Goal: Task Accomplishment & Management: Manage account settings

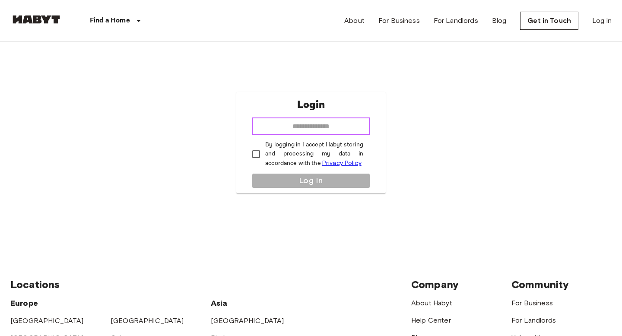
click at [311, 130] on input "email" at bounding box center [311, 126] width 118 height 17
type input "**********"
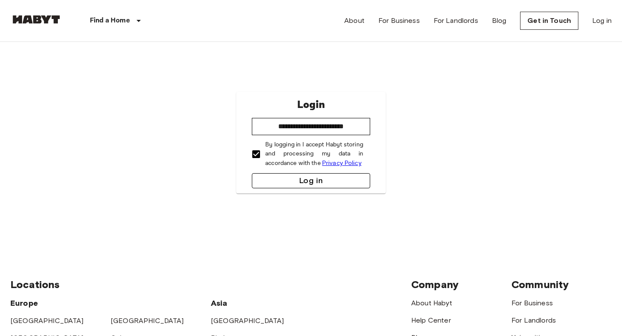
click at [276, 183] on button "Log in" at bounding box center [311, 180] width 118 height 15
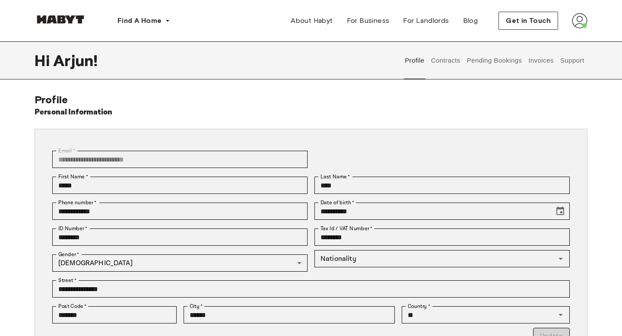
click at [441, 63] on button "Contracts" at bounding box center [446, 60] width 32 height 38
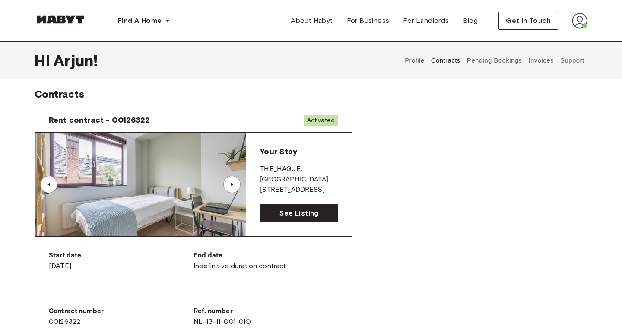
scroll to position [3, 0]
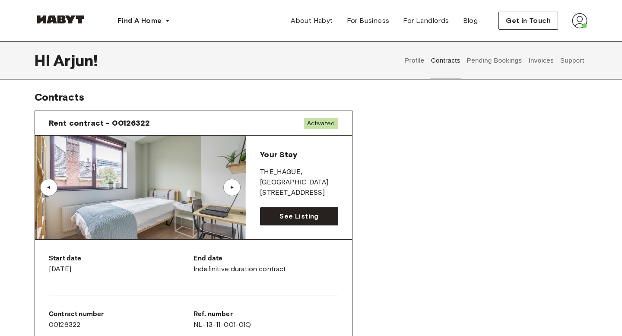
click at [237, 187] on div "▲" at bounding box center [231, 187] width 17 height 17
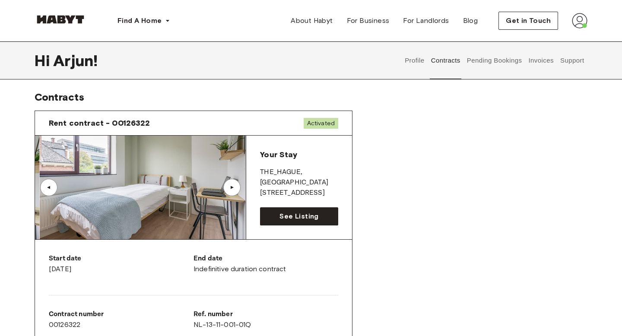
click at [237, 187] on div "▲" at bounding box center [231, 187] width 17 height 17
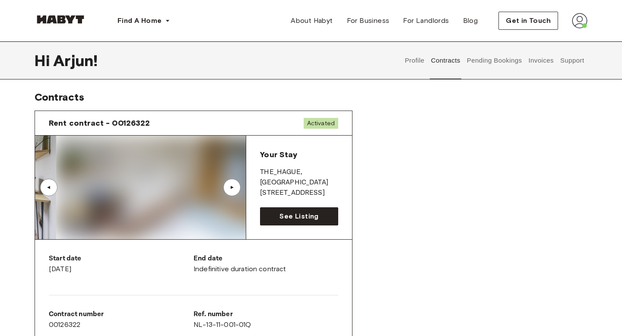
click at [237, 187] on div "▲" at bounding box center [231, 187] width 17 height 17
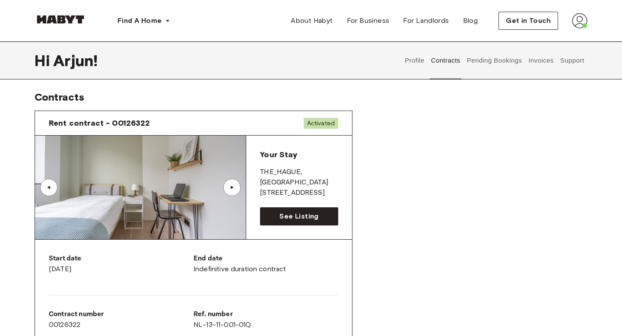
scroll to position [0, 0]
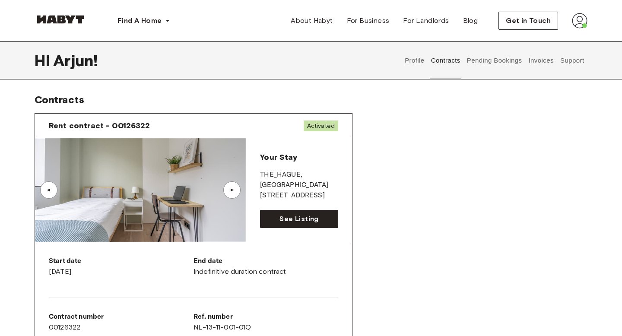
click at [492, 58] on button "Pending Bookings" at bounding box center [494, 60] width 57 height 38
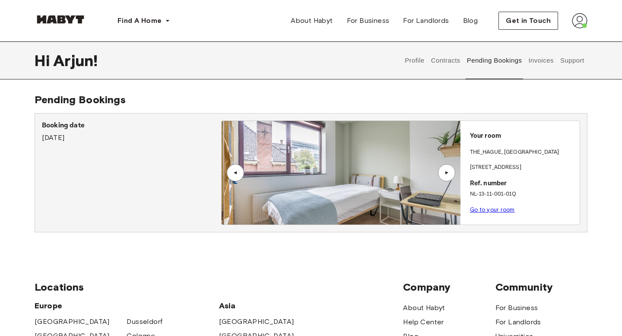
click at [449, 176] on div "▲" at bounding box center [446, 172] width 17 height 17
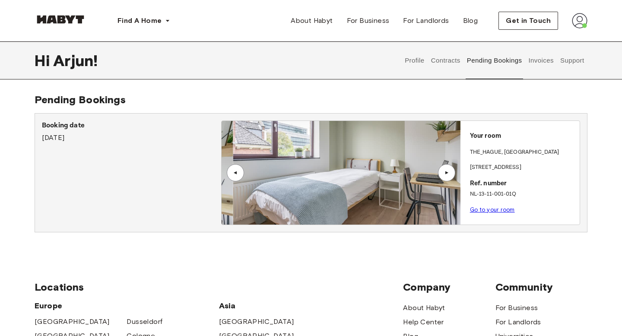
click at [449, 176] on div "▲" at bounding box center [446, 172] width 17 height 17
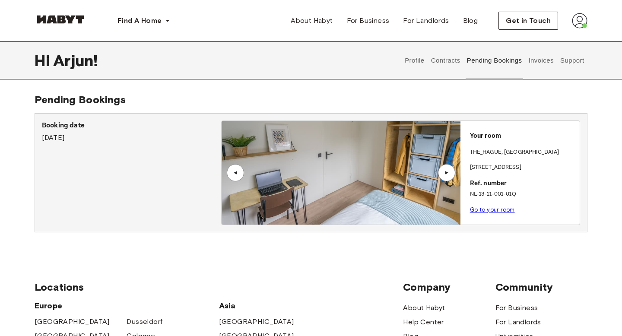
click at [535, 58] on button "Invoices" at bounding box center [540, 60] width 27 height 38
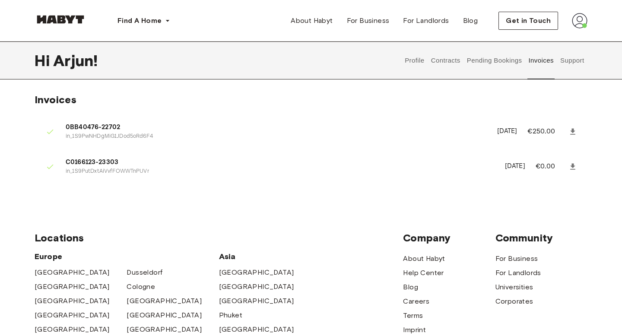
click at [572, 57] on button "Support" at bounding box center [572, 60] width 26 height 38
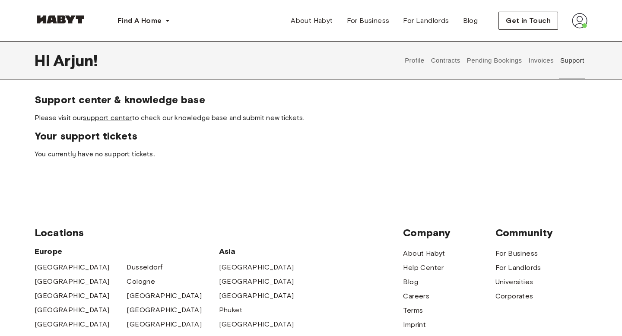
click at [530, 60] on button "Invoices" at bounding box center [540, 60] width 27 height 38
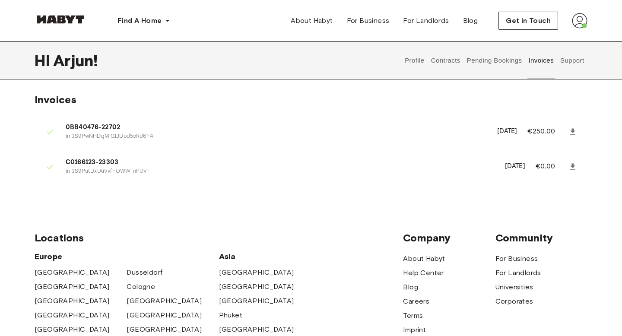
click at [499, 63] on button "Pending Bookings" at bounding box center [494, 60] width 57 height 38
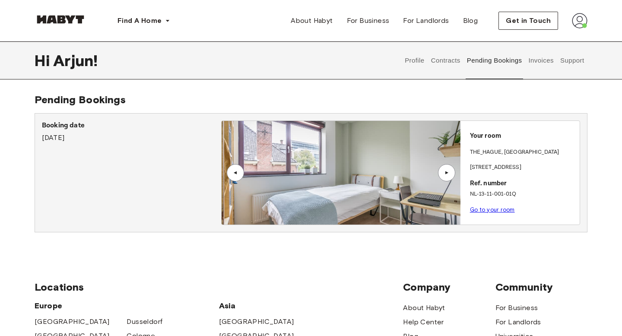
click at [481, 208] on link "Go to your room" at bounding box center [492, 209] width 45 height 6
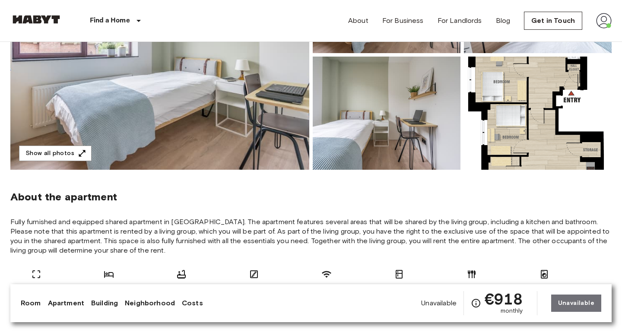
scroll to position [172, 0]
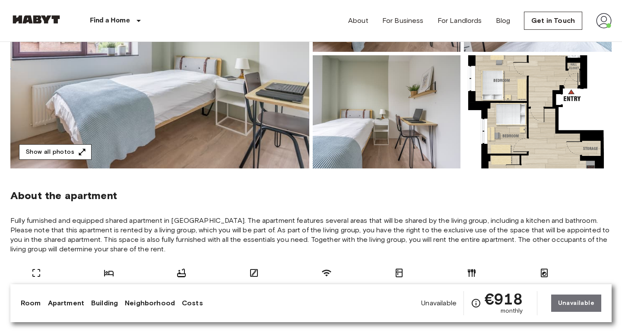
click at [59, 154] on button "Show all photos" at bounding box center [55, 152] width 73 height 16
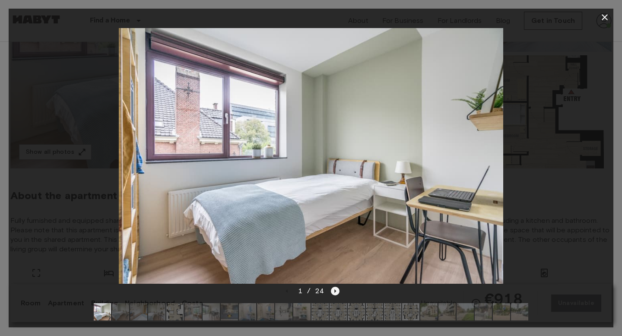
click at [334, 291] on icon "Next image" at bounding box center [335, 291] width 9 height 9
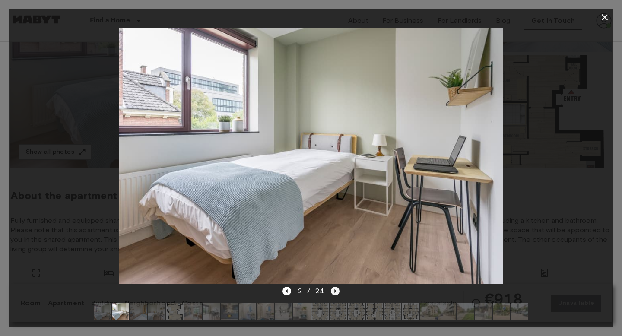
click at [334, 291] on icon "Next image" at bounding box center [335, 291] width 9 height 9
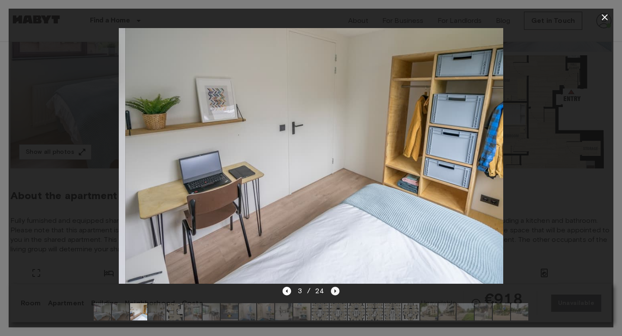
click at [334, 291] on icon "Next image" at bounding box center [335, 291] width 9 height 9
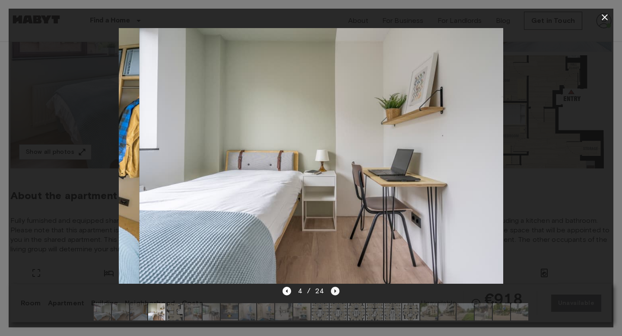
click at [334, 291] on icon "Next image" at bounding box center [335, 291] width 9 height 9
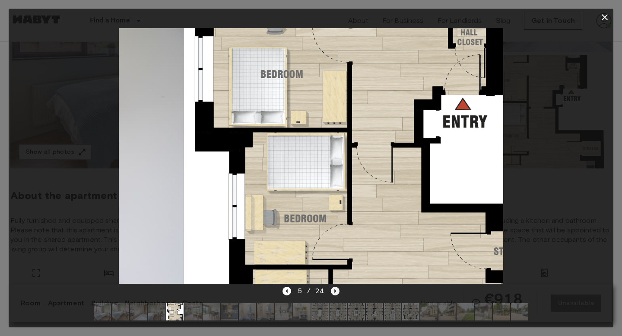
click at [334, 291] on icon "Next image" at bounding box center [335, 291] width 9 height 9
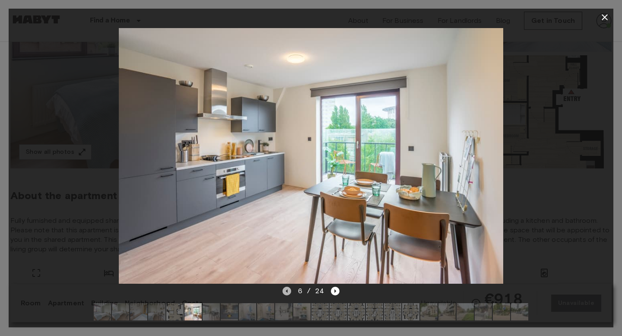
click at [287, 291] on icon "Previous image" at bounding box center [287, 290] width 2 height 3
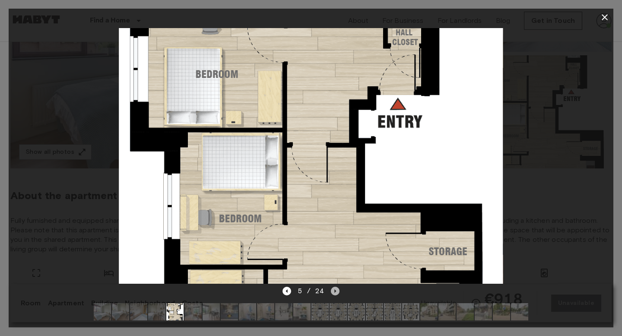
click at [337, 292] on icon "Next image" at bounding box center [335, 291] width 9 height 9
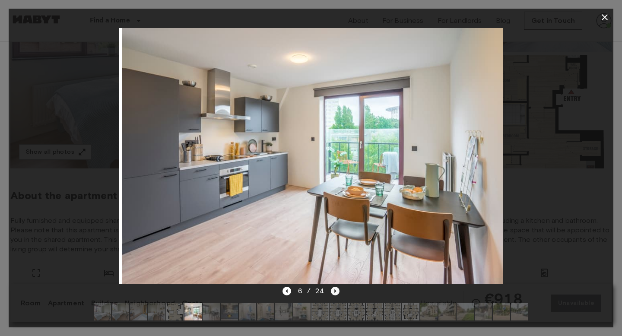
click at [337, 292] on icon "Next image" at bounding box center [335, 291] width 9 height 9
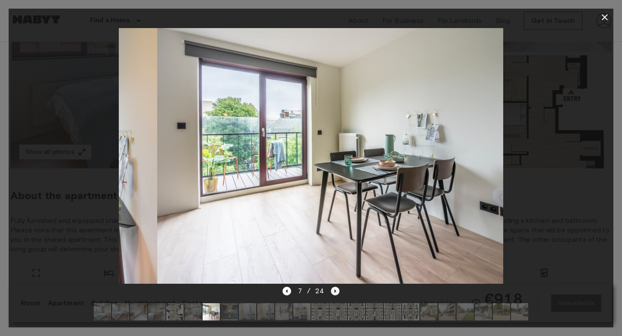
click at [337, 292] on icon "Next image" at bounding box center [335, 291] width 9 height 9
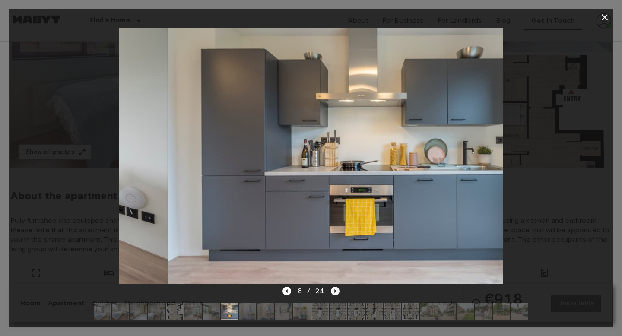
click at [337, 292] on icon "Next image" at bounding box center [335, 291] width 9 height 9
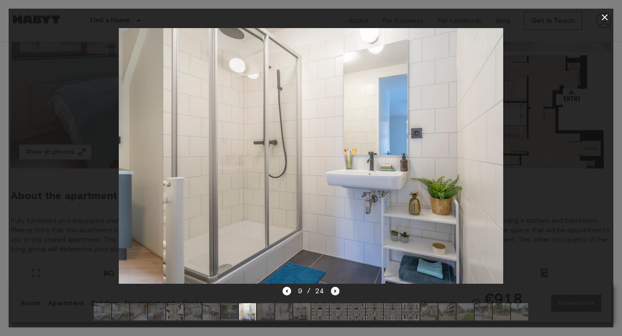
click at [337, 292] on icon "Next image" at bounding box center [335, 291] width 9 height 9
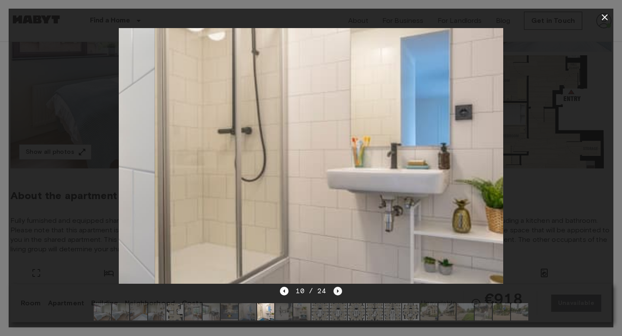
click at [337, 292] on icon "Next image" at bounding box center [337, 291] width 9 height 9
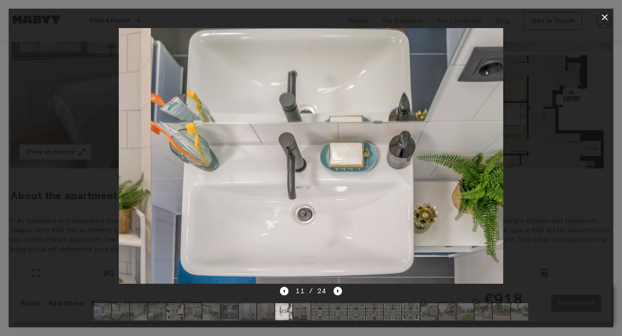
click at [337, 292] on icon "Next image" at bounding box center [337, 291] width 9 height 9
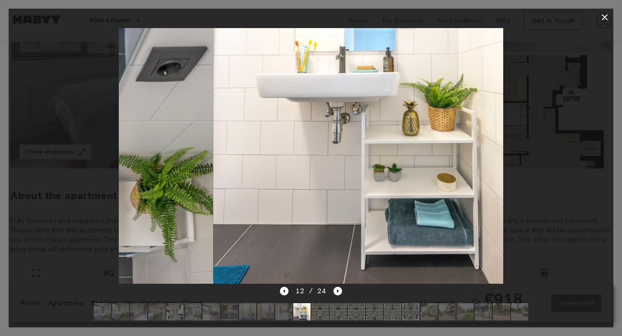
click at [337, 292] on icon "Next image" at bounding box center [337, 291] width 9 height 9
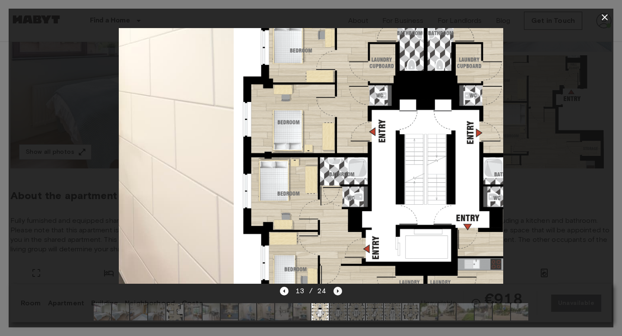
click at [337, 292] on icon "Next image" at bounding box center [337, 291] width 9 height 9
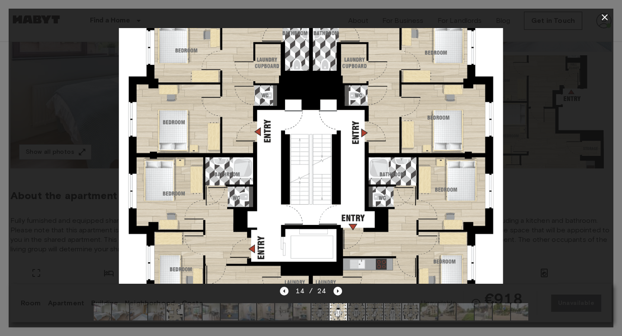
click at [287, 292] on icon "Previous image" at bounding box center [284, 291] width 9 height 9
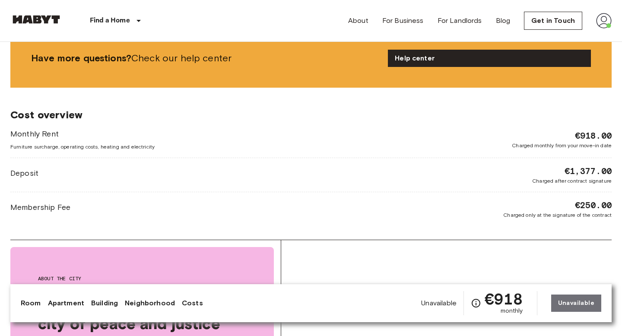
scroll to position [1012, 0]
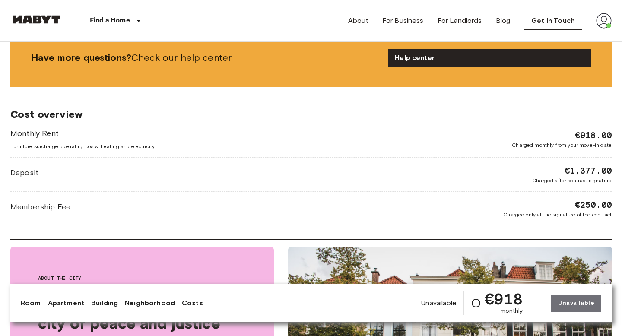
click at [335, 149] on div "Monthly Rent Furniture surcharge, operating costs, heating and electricity €918…" at bounding box center [310, 139] width 601 height 22
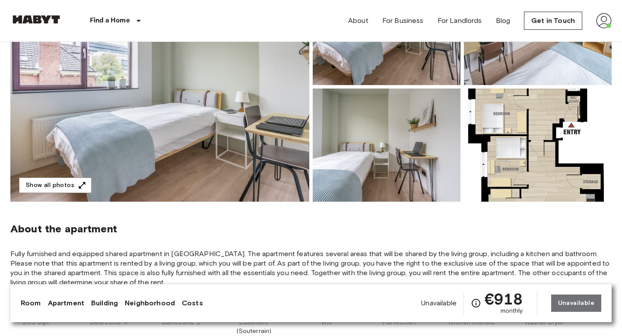
scroll to position [0, 0]
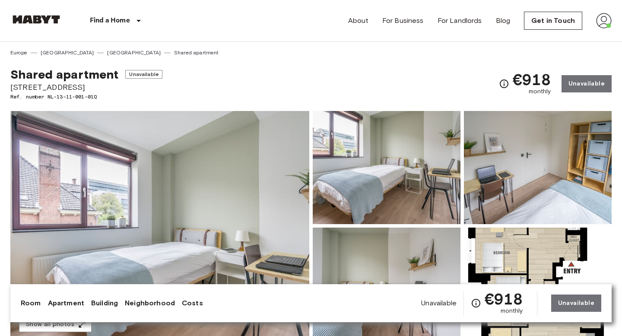
click at [602, 19] on img at bounding box center [604, 21] width 16 height 16
click at [573, 52] on li "Log out" at bounding box center [572, 52] width 86 height 16
